Goal: Entertainment & Leisure: Consume media (video, audio)

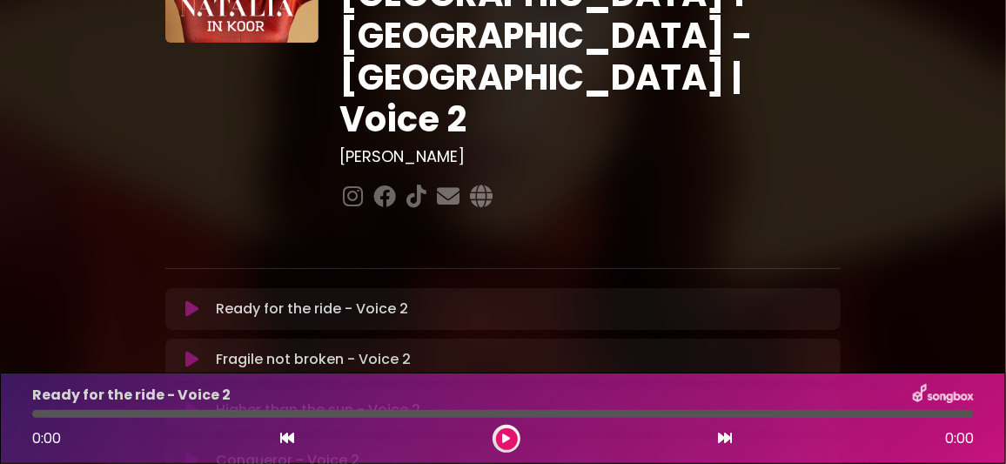
click at [196, 452] on icon at bounding box center [191, 460] width 13 height 17
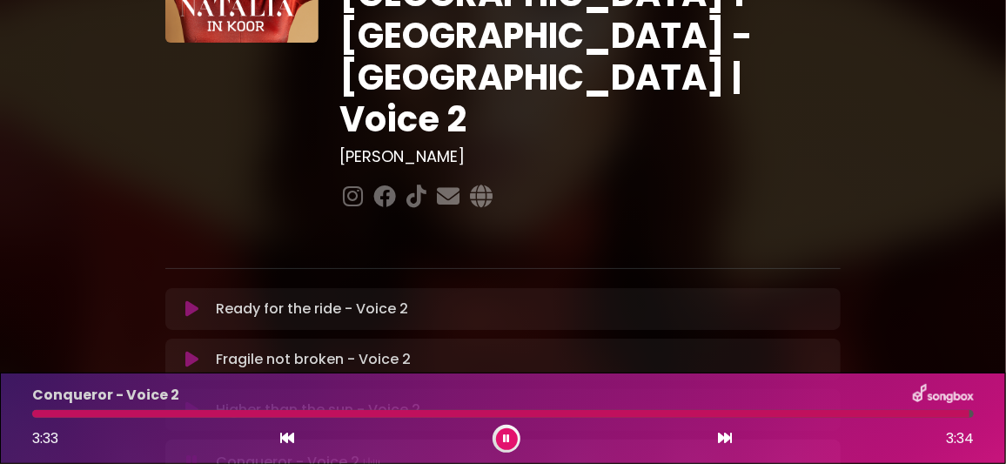
click at [510, 437] on button at bounding box center [507, 439] width 22 height 22
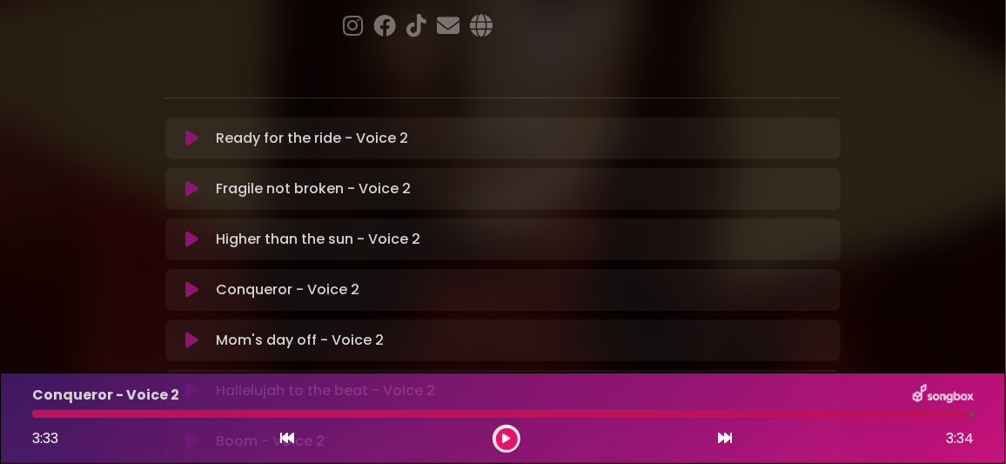
scroll to position [347, 0]
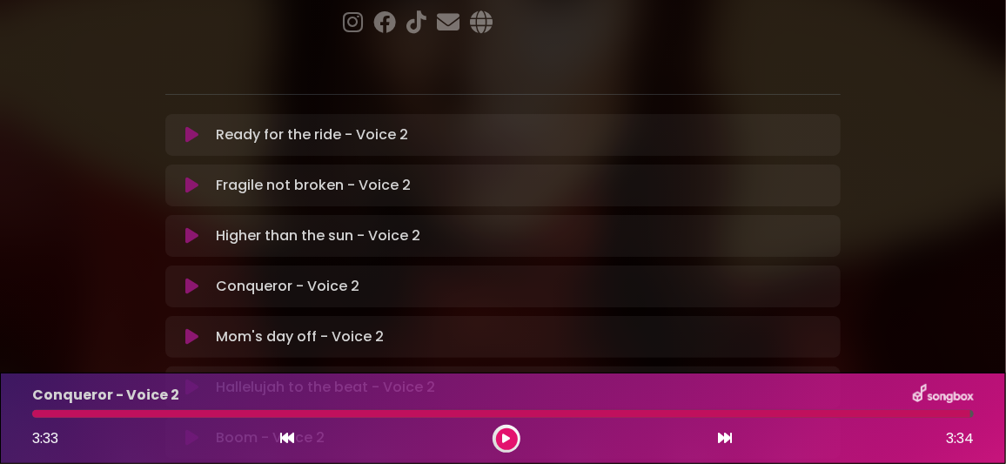
click at [195, 328] on icon at bounding box center [191, 336] width 13 height 17
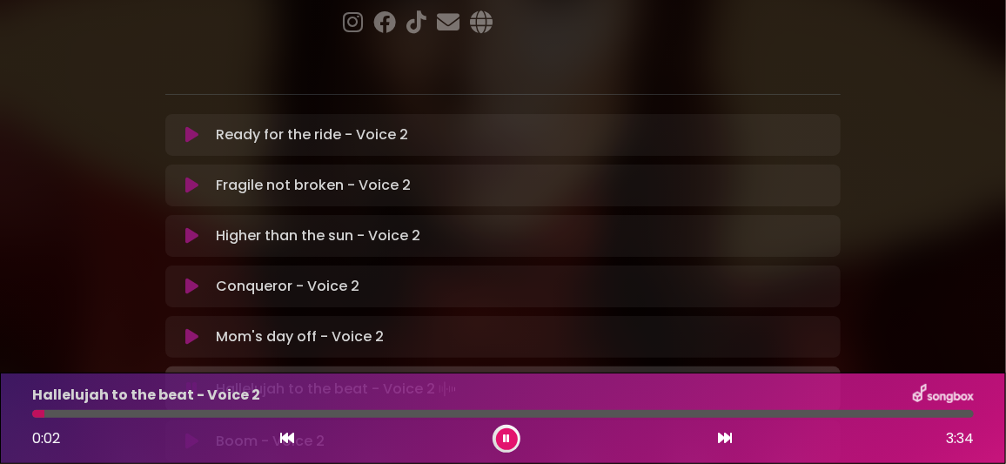
drag, startPoint x: 500, startPoint y: 436, endPoint x: 435, endPoint y: 321, distance: 132.1
click at [500, 436] on button at bounding box center [507, 439] width 22 height 22
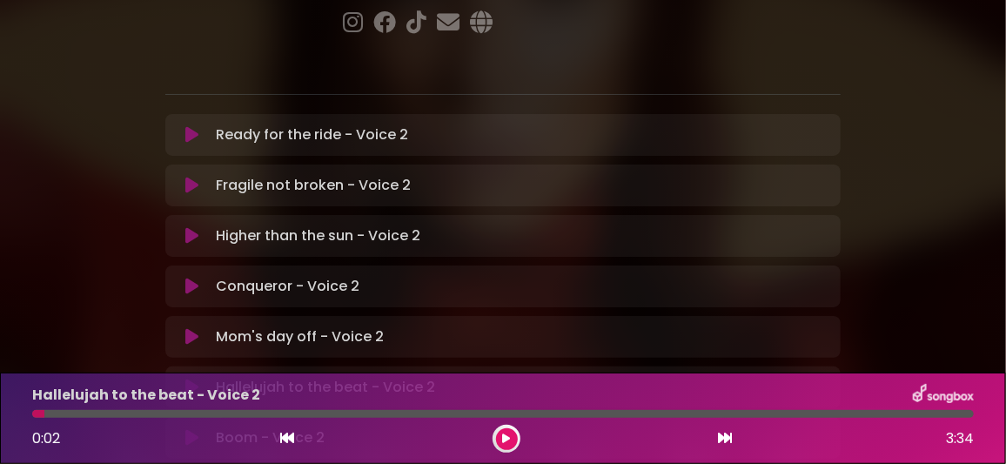
click at [191, 379] on icon at bounding box center [191, 387] width 13 height 17
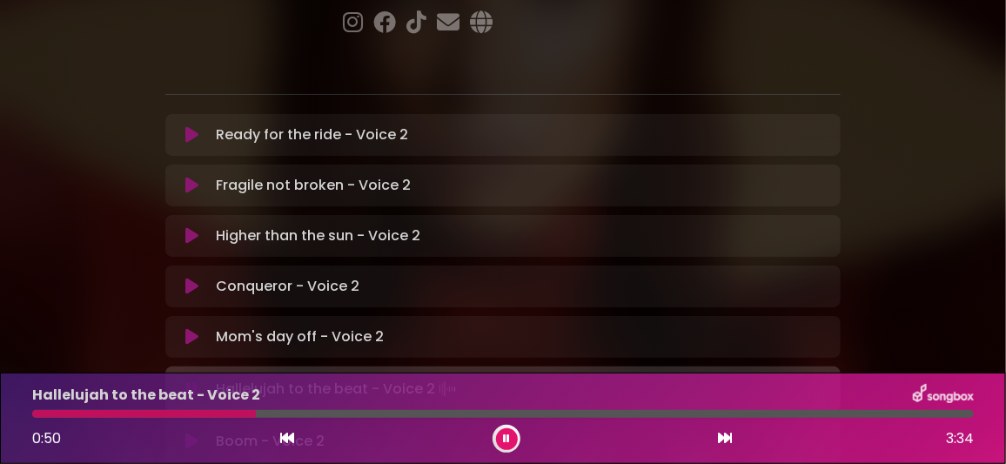
click at [306, 412] on div at bounding box center [503, 414] width 942 height 8
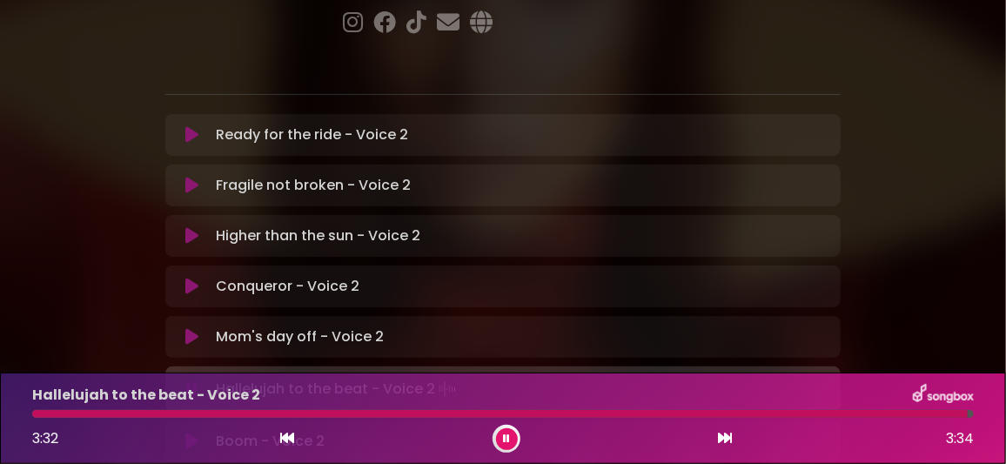
click at [509, 436] on icon at bounding box center [506, 438] width 7 height 10
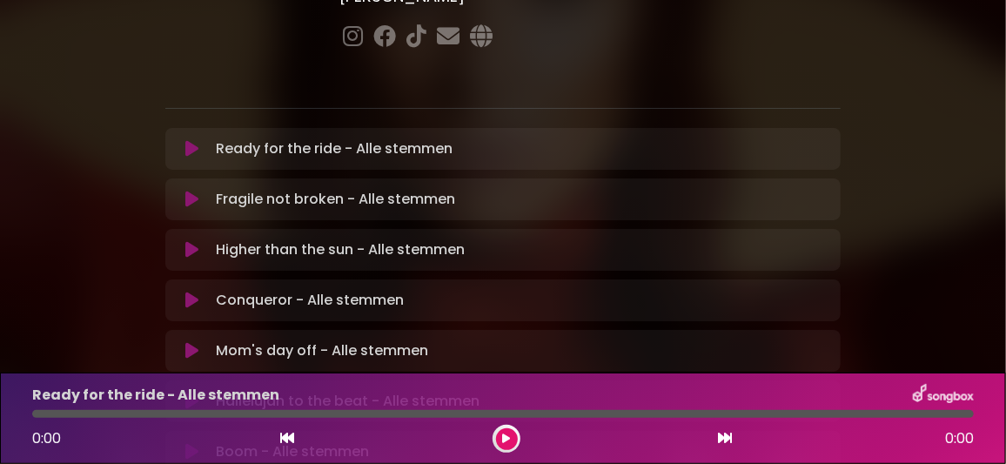
scroll to position [347, 0]
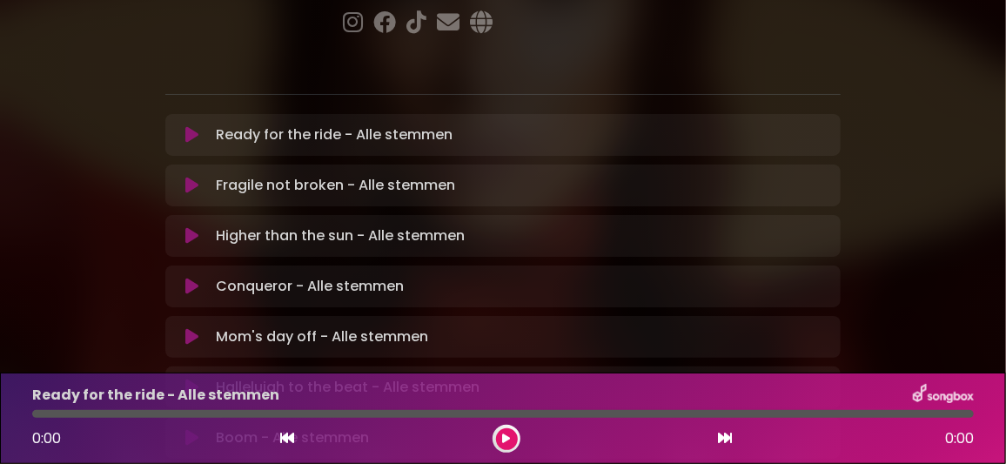
click at [198, 278] on icon at bounding box center [191, 286] width 13 height 17
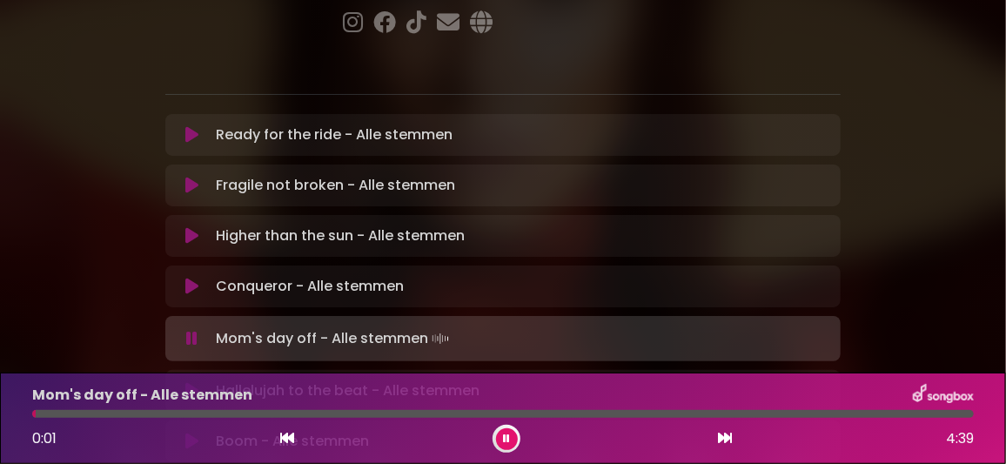
click at [505, 439] on icon at bounding box center [506, 438] width 7 height 10
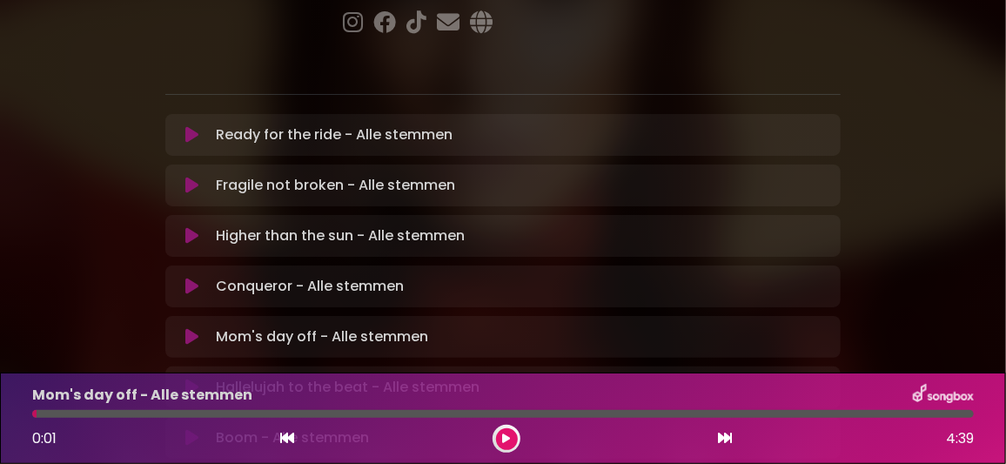
click at [191, 328] on icon at bounding box center [191, 336] width 13 height 17
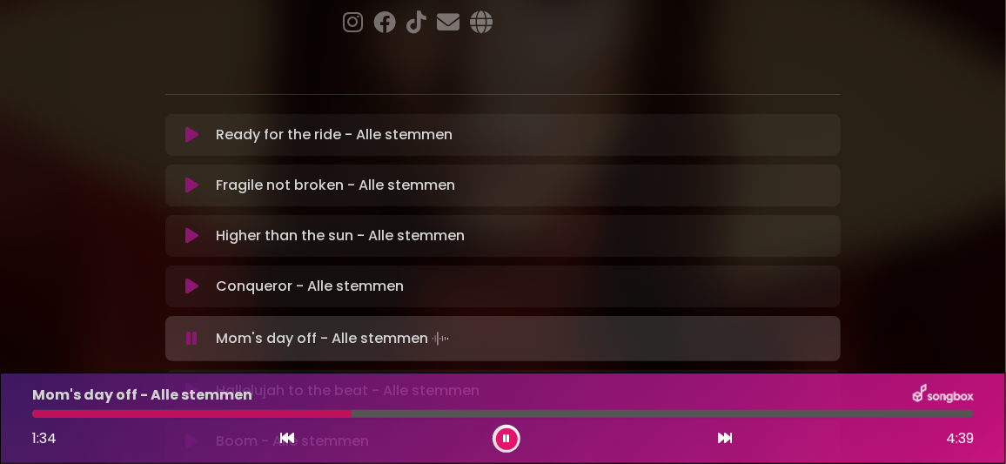
click at [404, 413] on div at bounding box center [503, 414] width 942 height 8
click at [616, 414] on div at bounding box center [503, 414] width 942 height 8
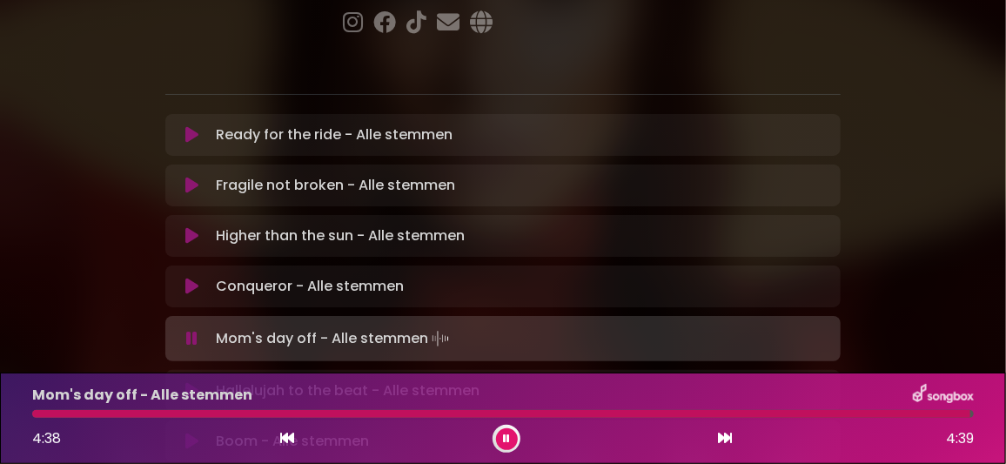
click at [500, 434] on button at bounding box center [507, 439] width 22 height 22
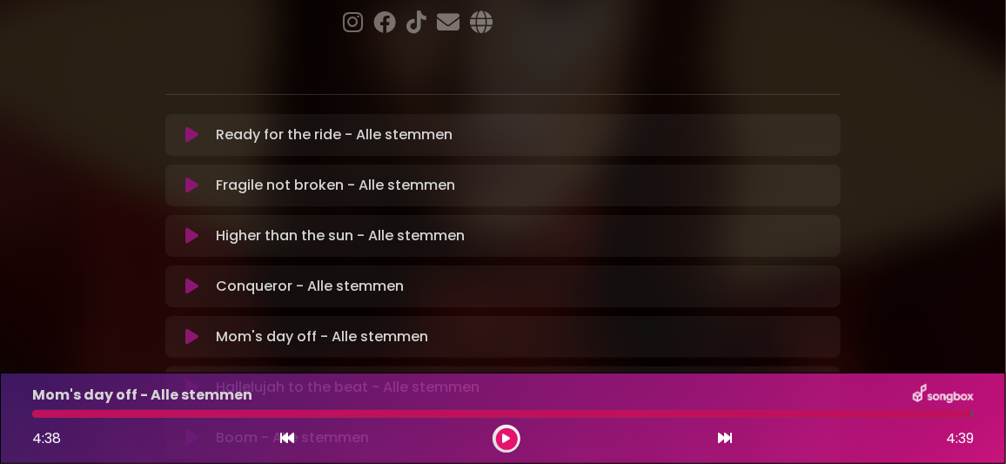
click at [192, 379] on icon at bounding box center [191, 387] width 13 height 17
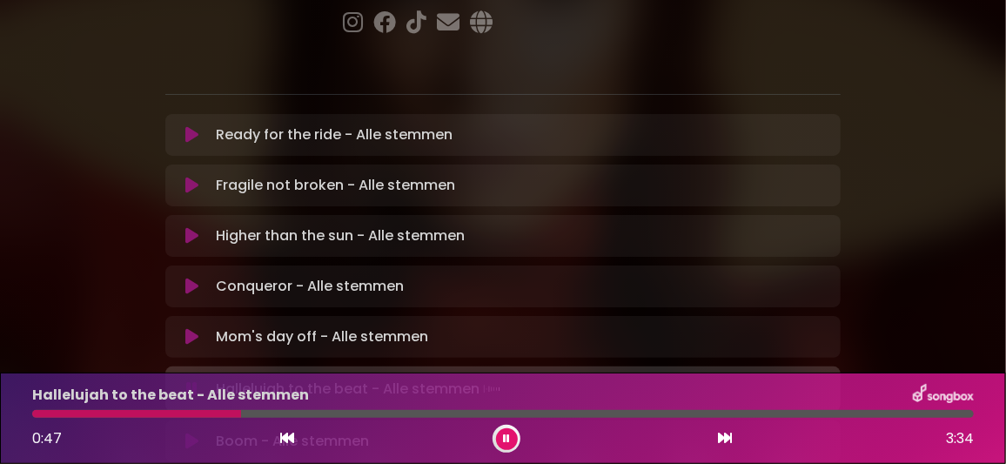
click at [295, 410] on div at bounding box center [503, 414] width 942 height 8
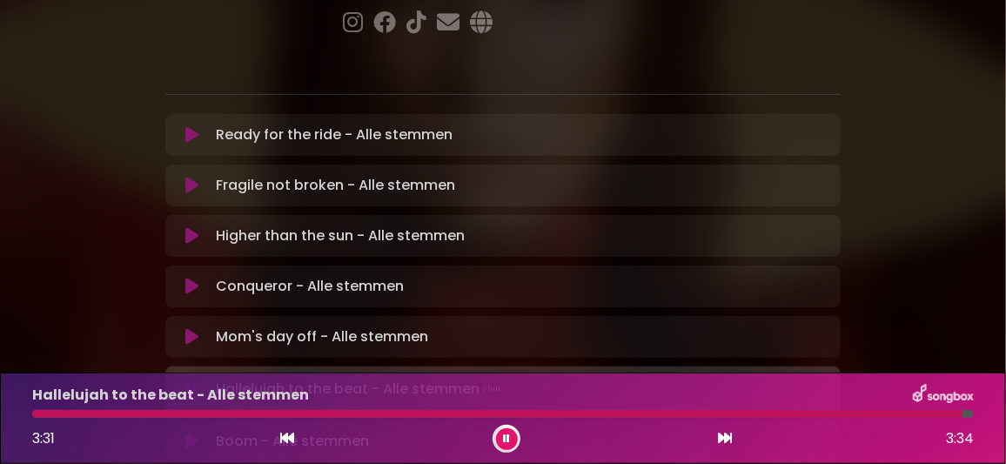
click at [507, 438] on icon at bounding box center [506, 438] width 7 height 10
